Goal: Transaction & Acquisition: Book appointment/travel/reservation

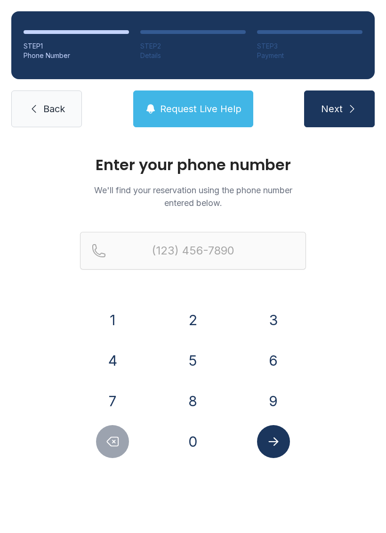
click at [200, 392] on button "8" at bounding box center [193, 400] width 33 height 33
click at [280, 319] on button "3" at bounding box center [273, 319] width 33 height 33
click at [187, 305] on button "2" at bounding box center [193, 319] width 33 height 33
click at [285, 367] on button "6" at bounding box center [273, 360] width 33 height 33
click at [188, 316] on button "2" at bounding box center [193, 319] width 33 height 33
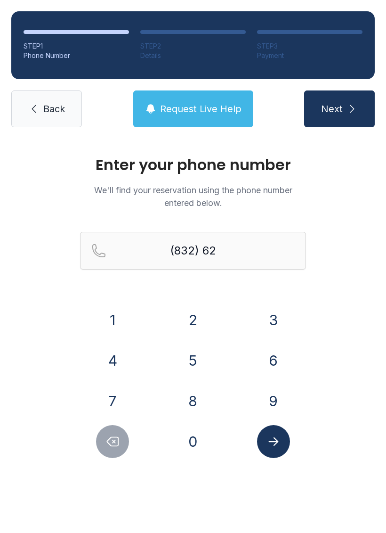
click at [287, 322] on button "3" at bounding box center [273, 319] width 33 height 33
click at [191, 309] on button "2" at bounding box center [193, 319] width 33 height 33
click at [191, 399] on button "8" at bounding box center [193, 400] width 33 height 33
click at [107, 310] on button "1" at bounding box center [112, 319] width 33 height 33
click at [286, 327] on button "3" at bounding box center [273, 319] width 33 height 33
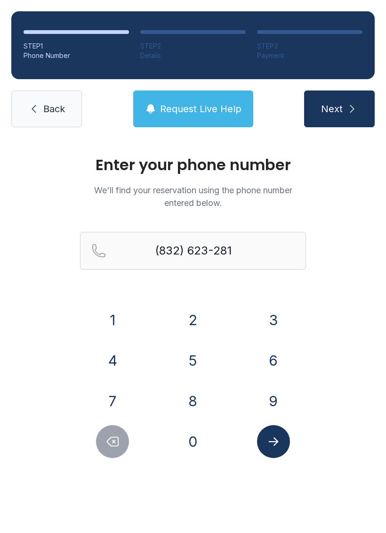
type input "[PHONE_NUMBER]"
click at [278, 442] on icon "Submit lookup form" at bounding box center [273, 441] width 10 height 8
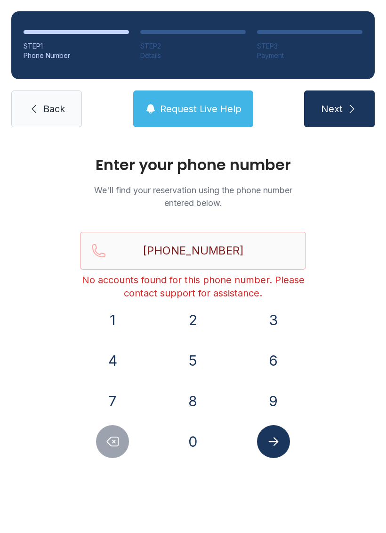
click at [58, 110] on span "Back" at bounding box center [54, 108] width 22 height 13
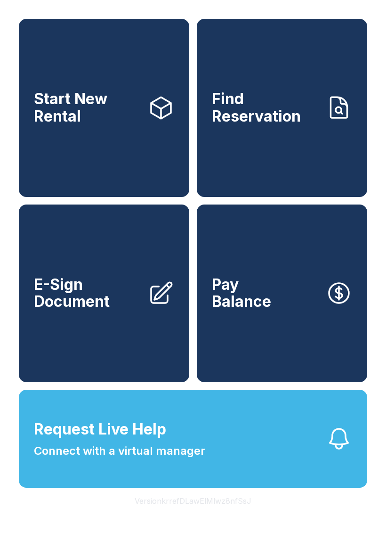
click at [119, 121] on span "Start New Rental" at bounding box center [87, 107] width 106 height 34
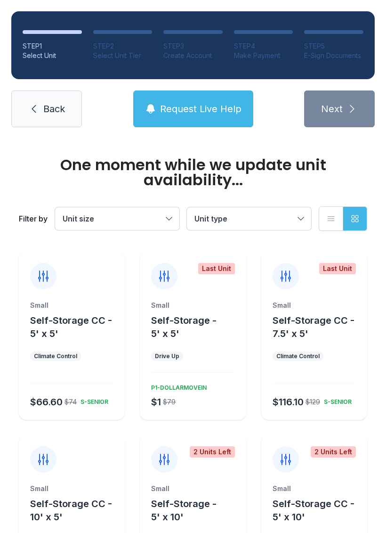
click at [33, 117] on link "Back" at bounding box center [46, 108] width 71 height 37
